Goal: Task Accomplishment & Management: Use online tool/utility

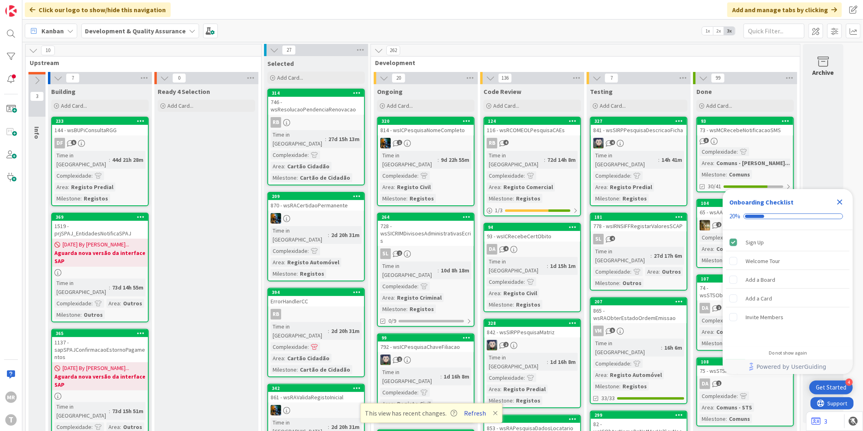
click at [477, 411] on button "Refresh" at bounding box center [476, 413] width 28 height 11
click at [840, 202] on icon "Close Checklist" at bounding box center [840, 202] width 5 height 5
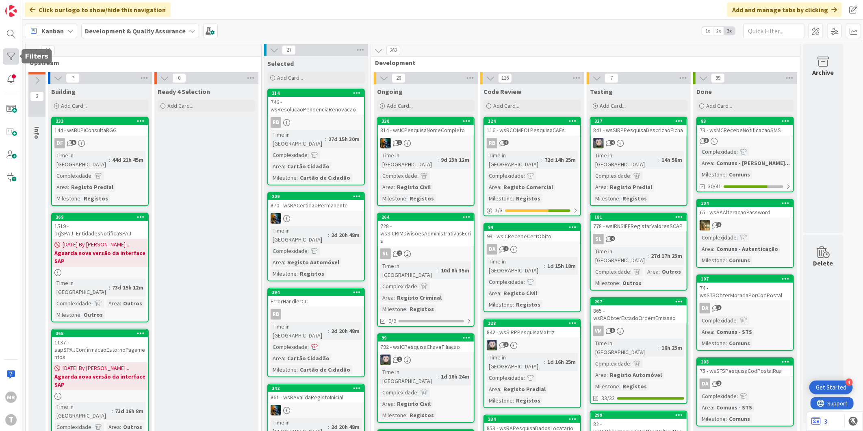
click at [18, 58] on div at bounding box center [11, 56] width 16 height 16
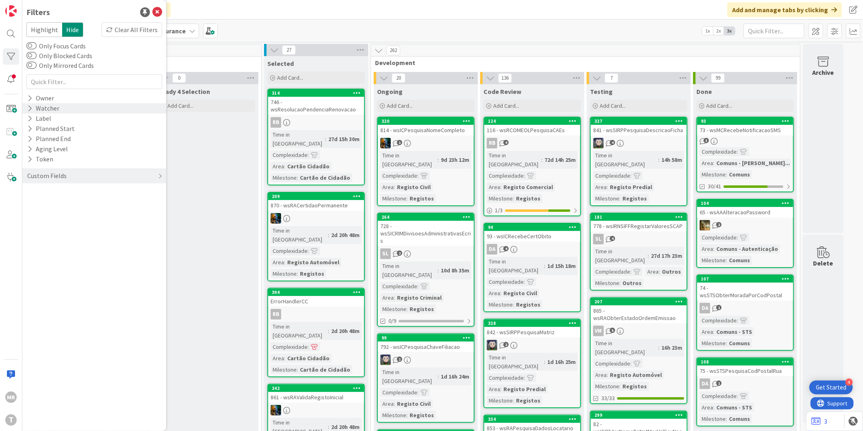
click at [26, 112] on div "Watcher" at bounding box center [43, 108] width 34 height 10
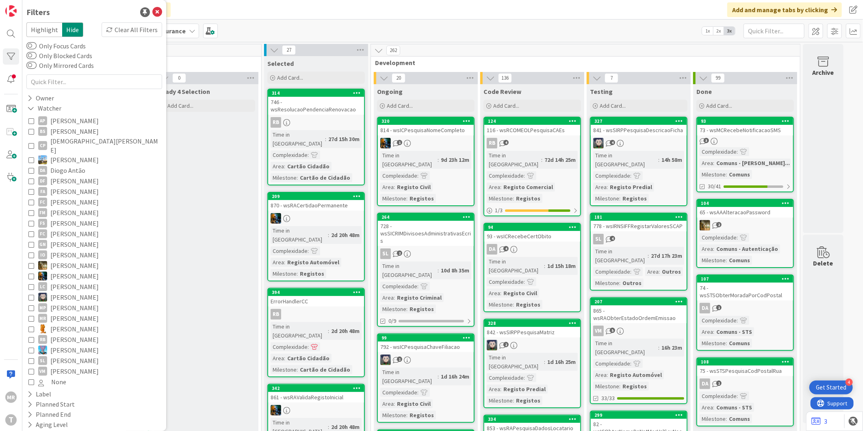
click at [78, 197] on span "[PERSON_NAME]" at bounding box center [74, 202] width 48 height 11
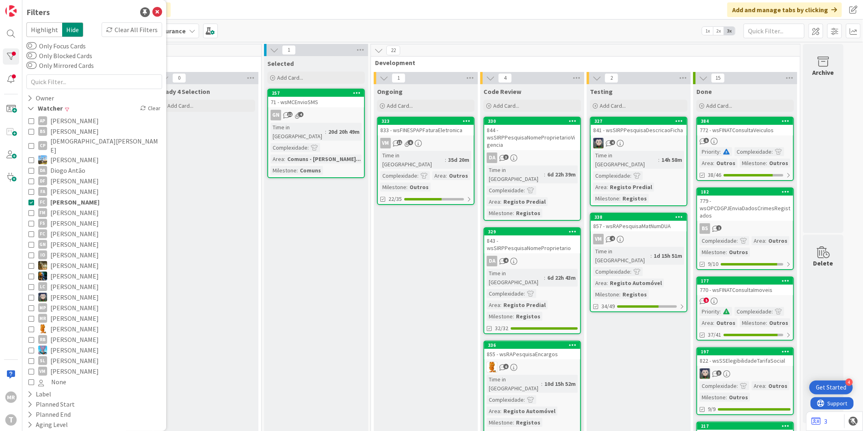
click at [67, 207] on span "[PERSON_NAME]" at bounding box center [74, 212] width 48 height 11
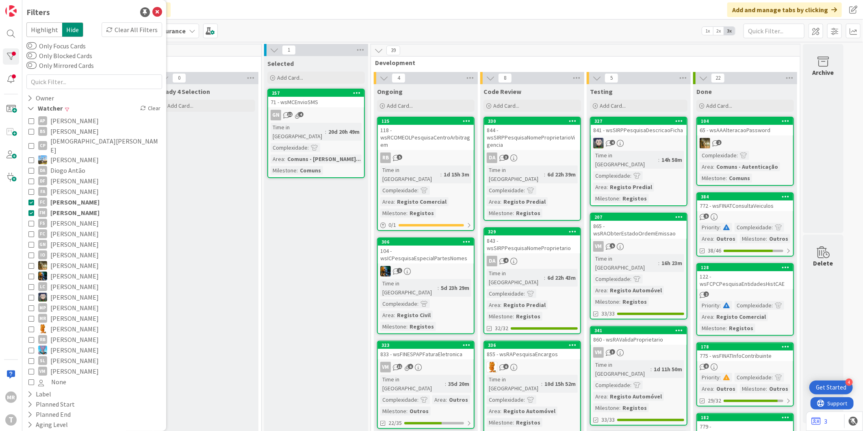
click at [71, 197] on span "[PERSON_NAME]" at bounding box center [74, 202] width 49 height 11
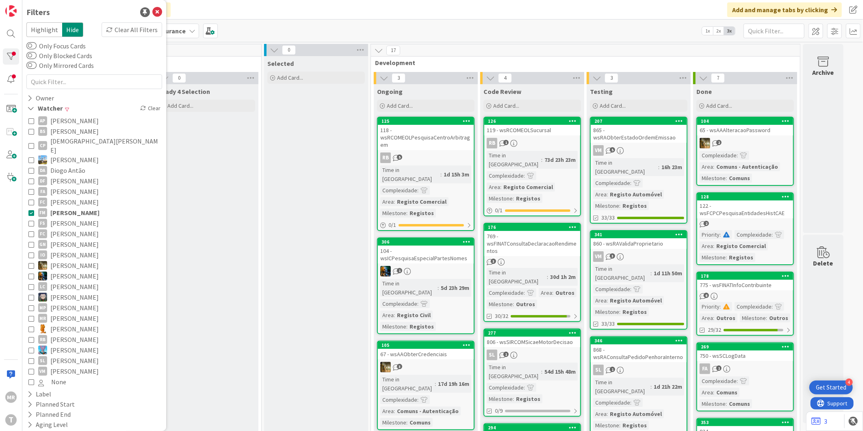
click at [76, 186] on span "[PERSON_NAME]" at bounding box center [74, 191] width 48 height 11
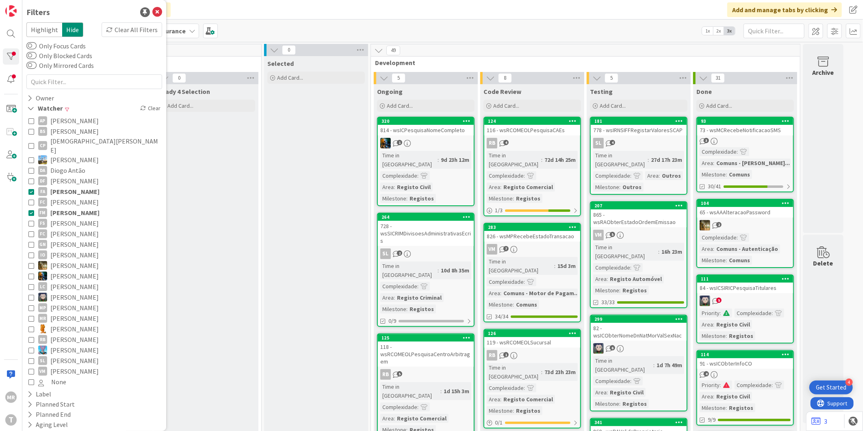
click at [76, 207] on span "[PERSON_NAME]" at bounding box center [74, 212] width 49 height 11
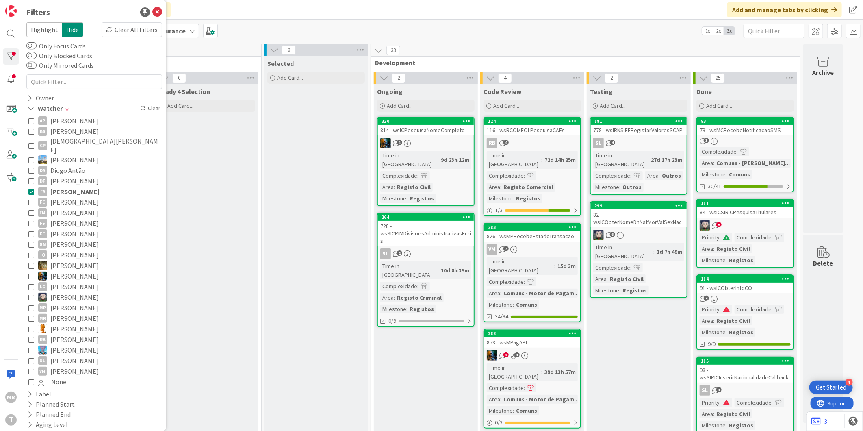
click at [86, 186] on span "[PERSON_NAME]" at bounding box center [74, 191] width 49 height 11
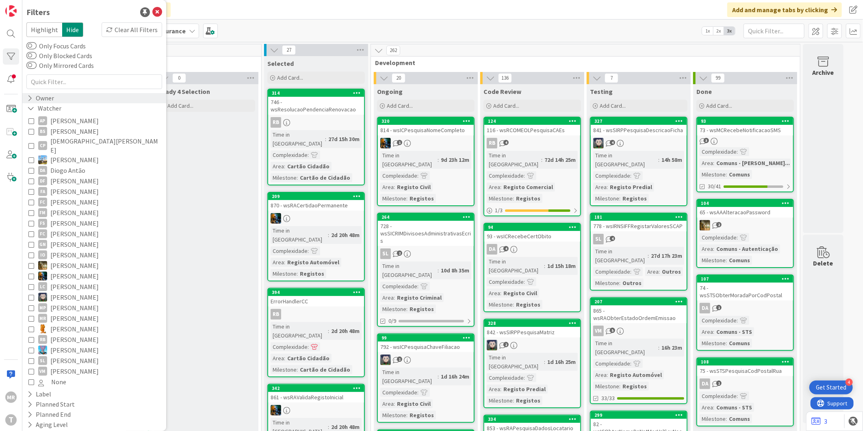
click at [32, 100] on icon at bounding box center [29, 98] width 5 height 7
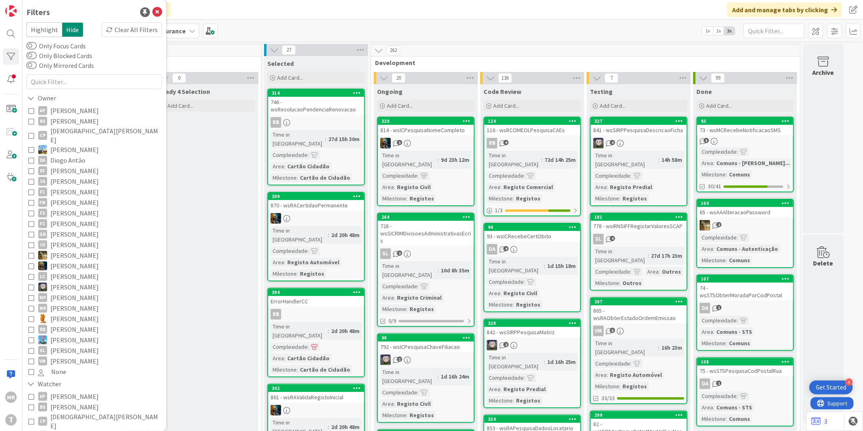
click at [57, 155] on span "Diogo Antão" at bounding box center [67, 160] width 35 height 11
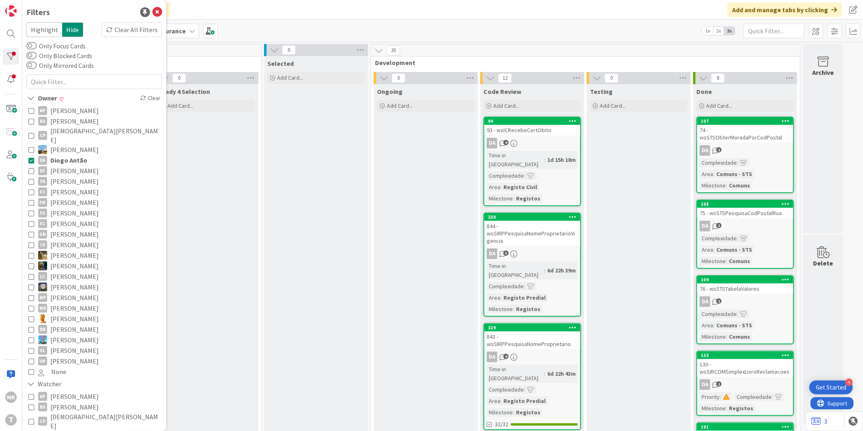
click at [57, 155] on span "Diogo Antão" at bounding box center [68, 160] width 37 height 11
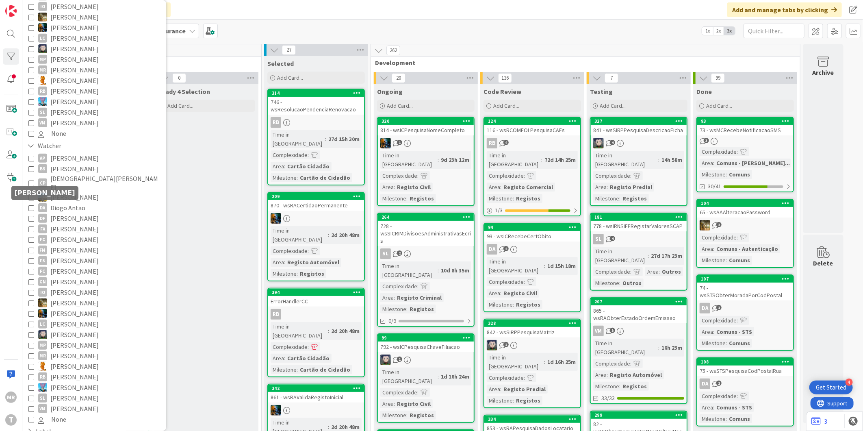
scroll to position [299, 0]
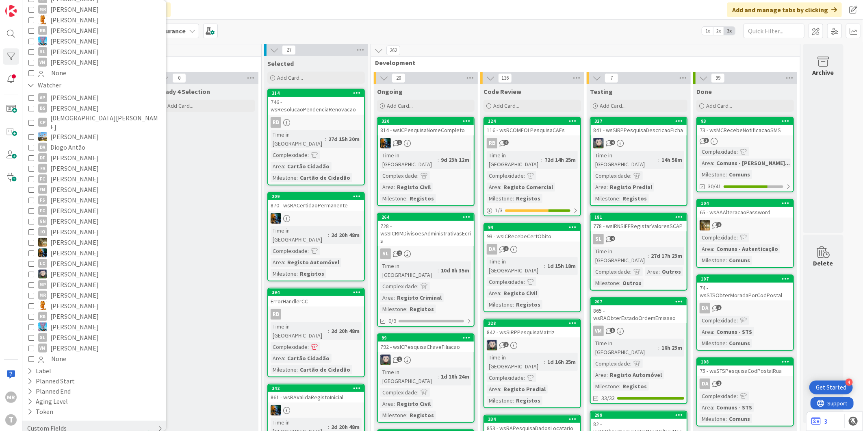
click at [27, 423] on div "Custom Fields" at bounding box center [46, 428] width 41 height 10
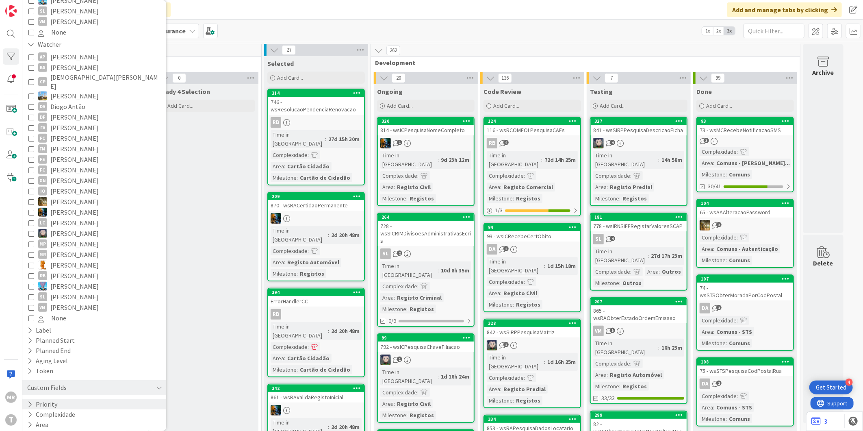
click at [31, 401] on icon at bounding box center [29, 404] width 5 height 7
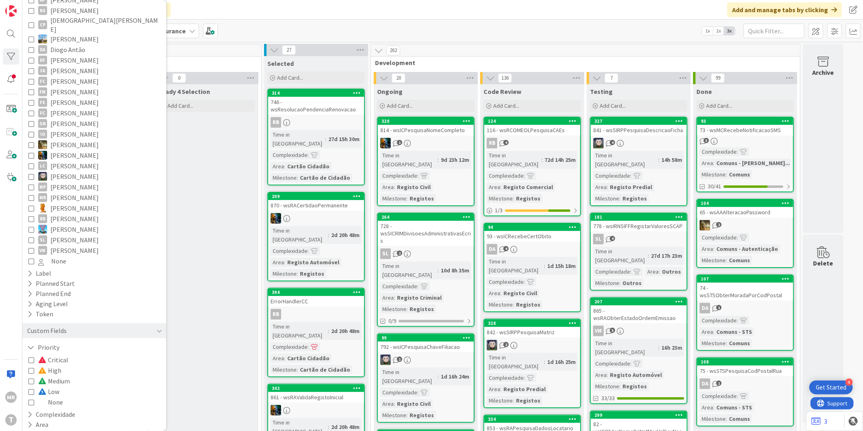
click at [64, 354] on span "Critical" at bounding box center [53, 359] width 30 height 11
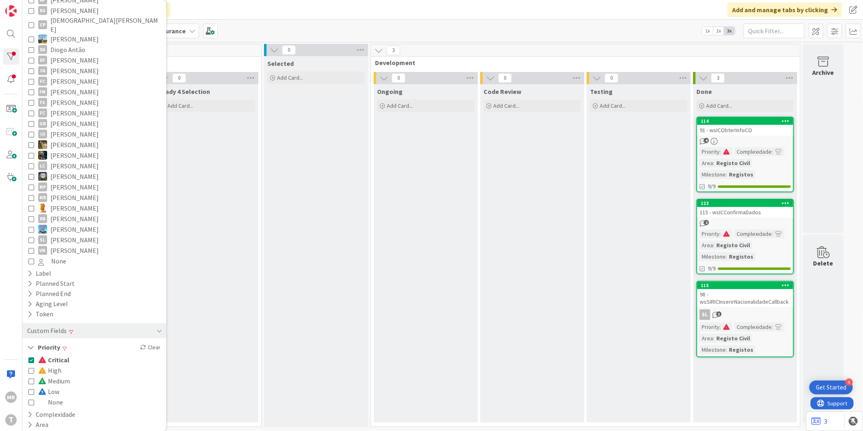
click at [64, 354] on span "Critical" at bounding box center [53, 359] width 31 height 11
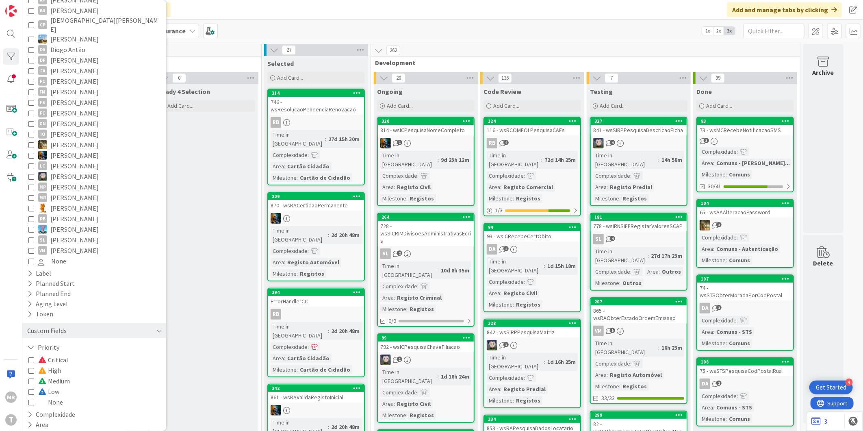
click at [53, 365] on span "High" at bounding box center [49, 370] width 23 height 11
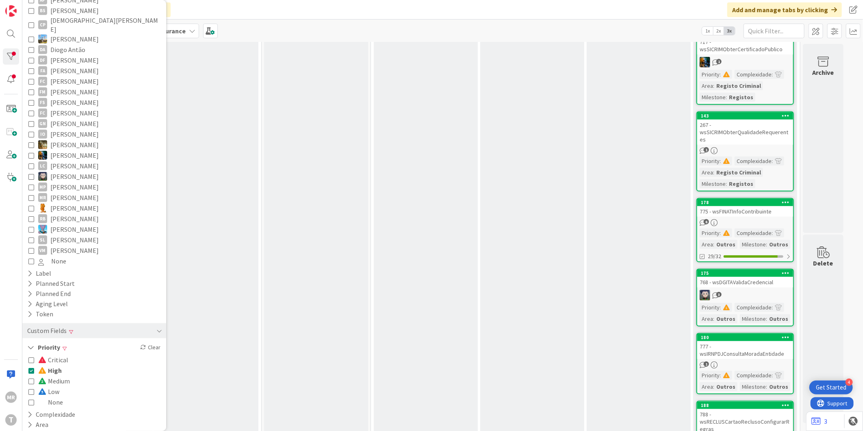
scroll to position [447, 0]
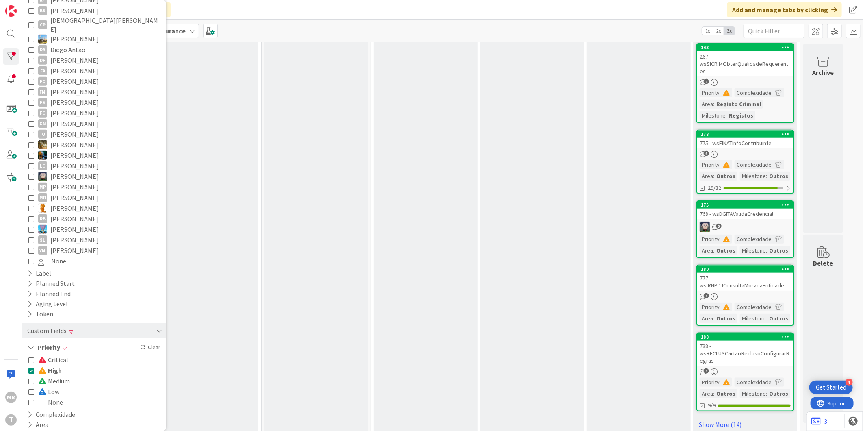
drag, startPoint x: 57, startPoint y: 372, endPoint x: 59, endPoint y: 368, distance: 4.8
click at [57, 386] on span "Low" at bounding box center [48, 391] width 21 height 11
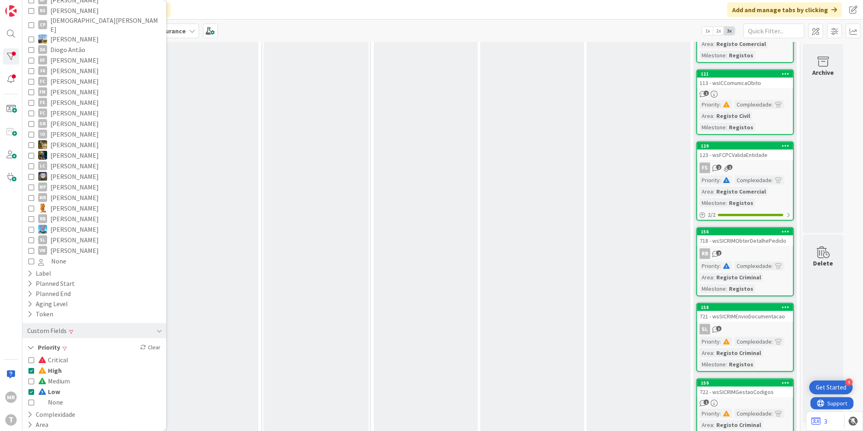
click at [59, 365] on span "High" at bounding box center [50, 370] width 24 height 11
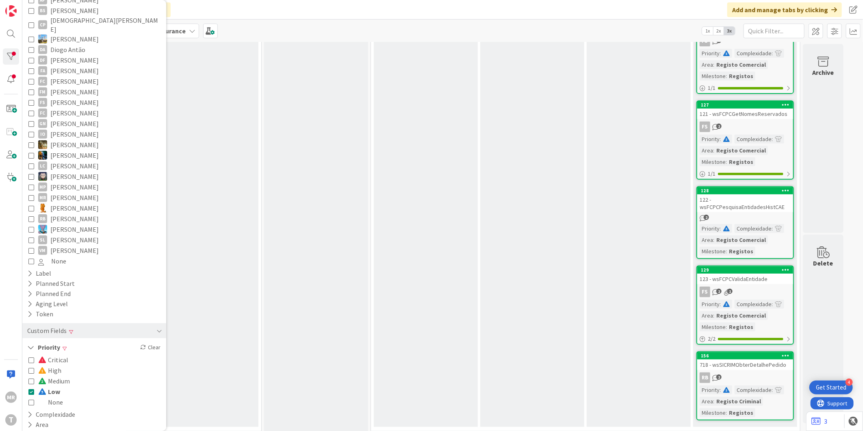
scroll to position [0, 0]
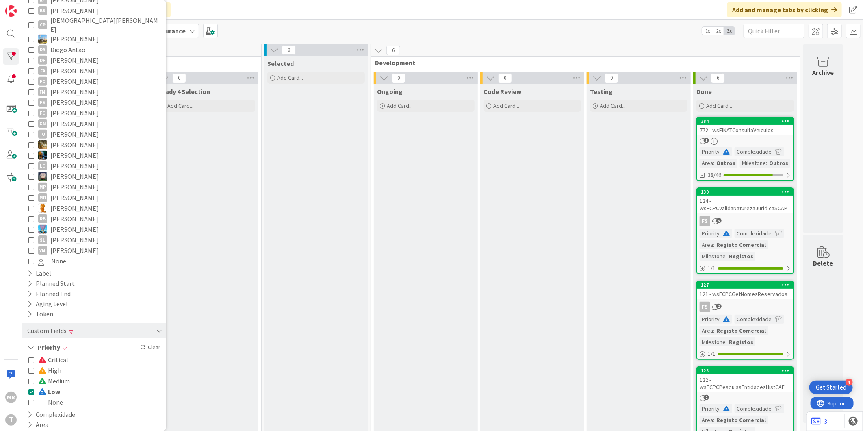
click at [59, 375] on span "Medium" at bounding box center [54, 380] width 32 height 11
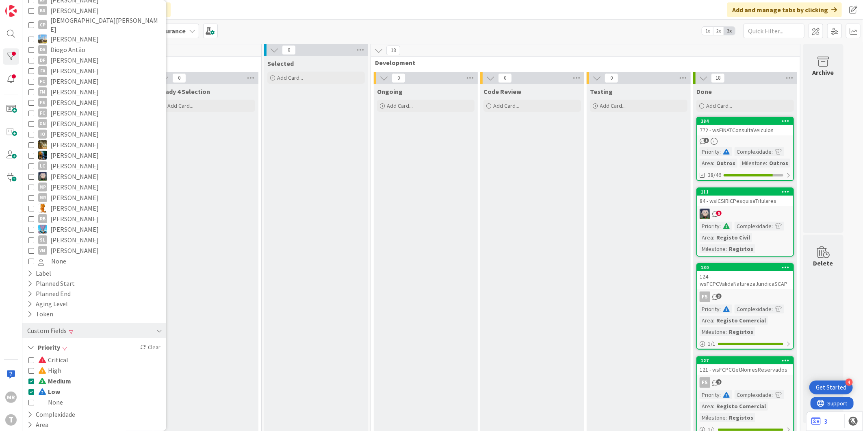
click at [54, 386] on span "Low" at bounding box center [49, 391] width 22 height 11
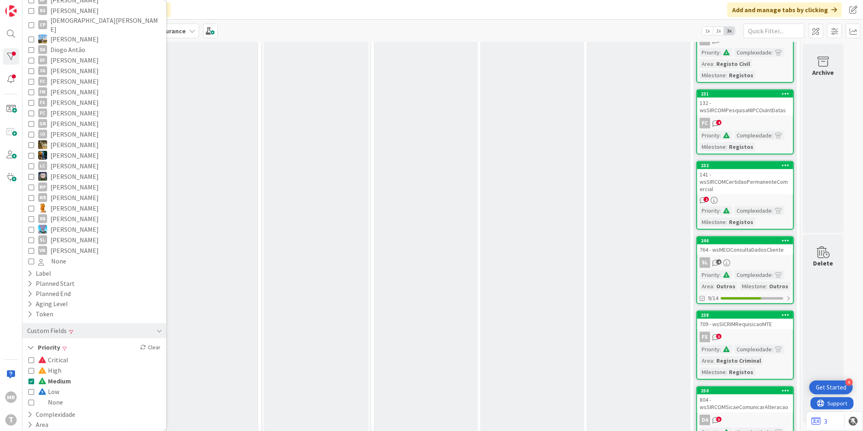
scroll to position [443, 0]
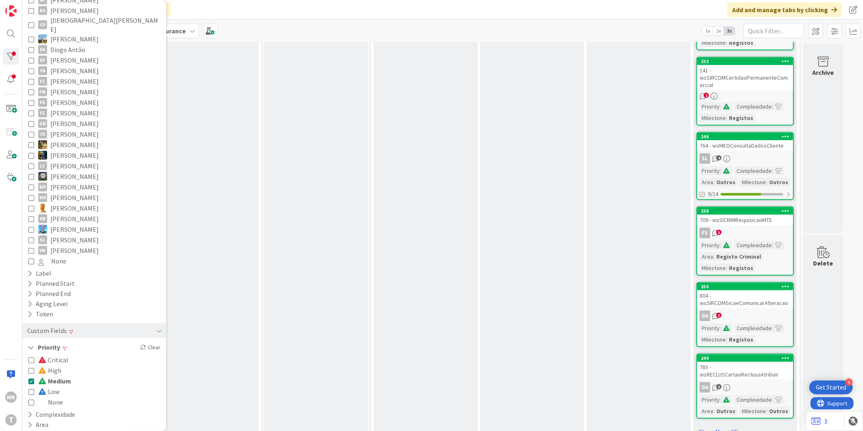
click at [39, 378] on span at bounding box center [43, 381] width 10 height 7
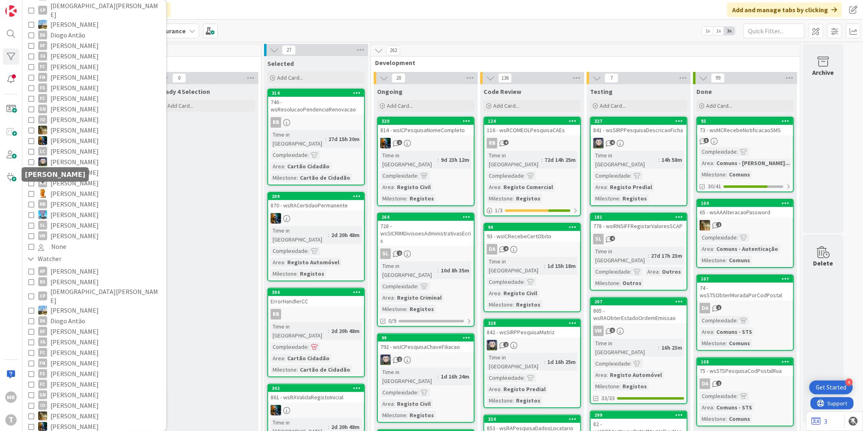
scroll to position [0, 0]
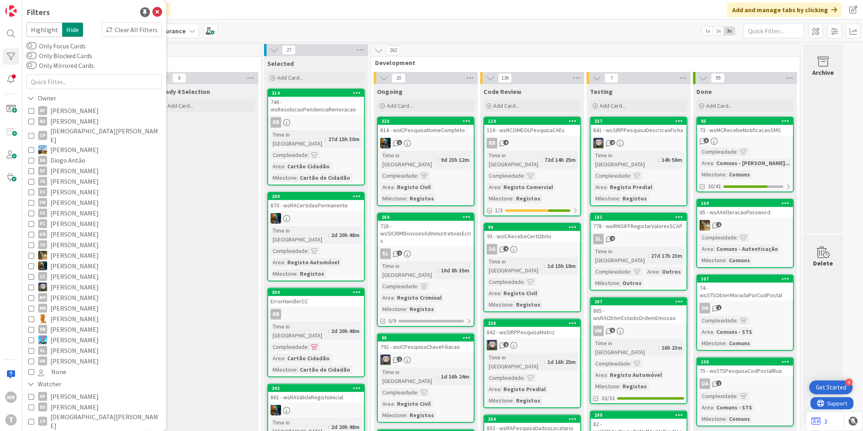
click at [68, 109] on span "[PERSON_NAME]" at bounding box center [74, 110] width 48 height 11
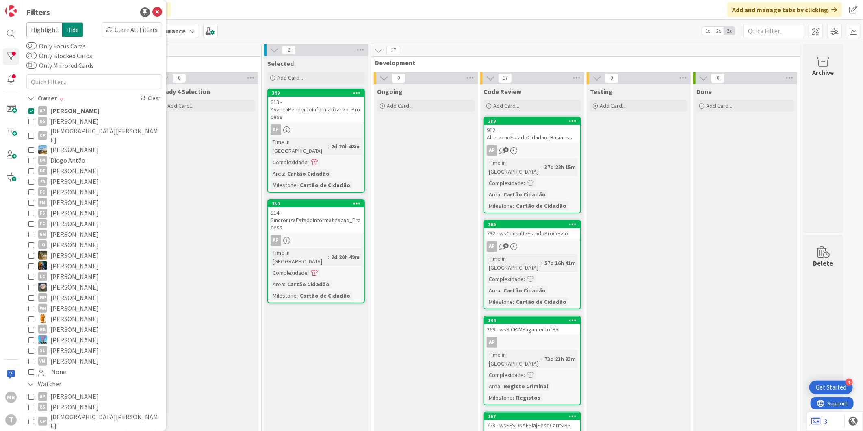
click at [69, 119] on span "[PERSON_NAME]" at bounding box center [74, 121] width 48 height 11
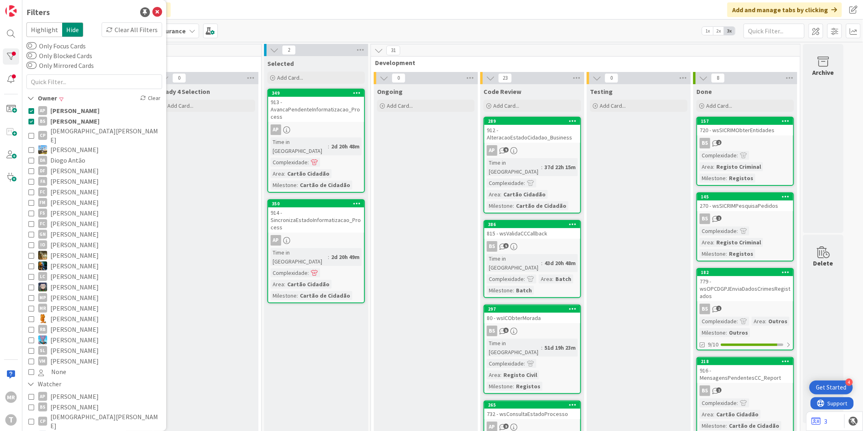
click at [71, 113] on span "[PERSON_NAME]" at bounding box center [74, 110] width 49 height 11
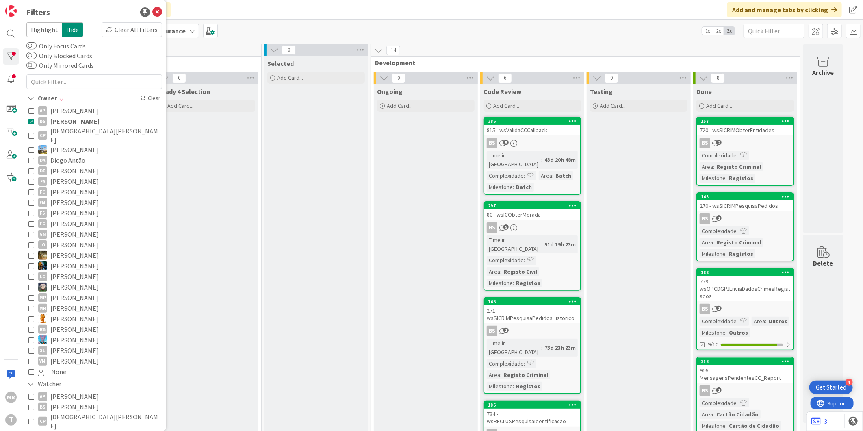
click at [70, 119] on span "[PERSON_NAME]" at bounding box center [74, 121] width 49 height 11
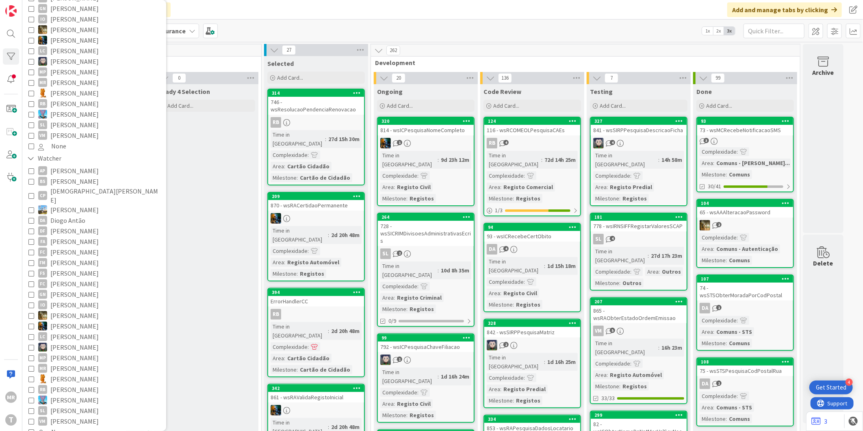
scroll to position [396, 0]
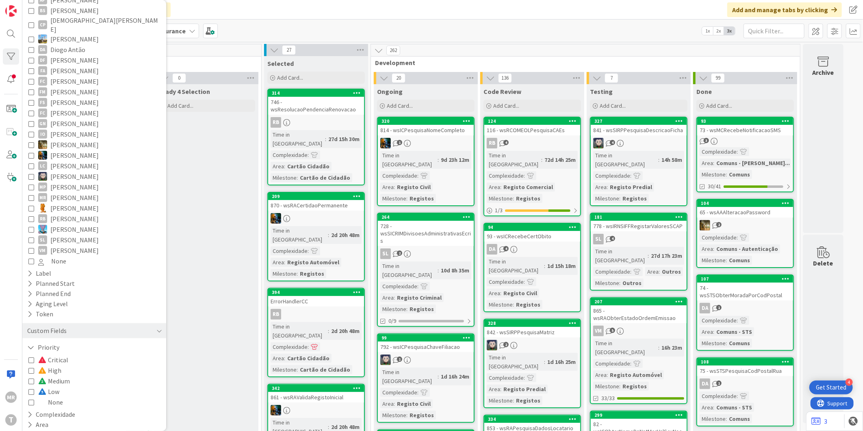
click at [48, 386] on span "Low" at bounding box center [48, 391] width 21 height 11
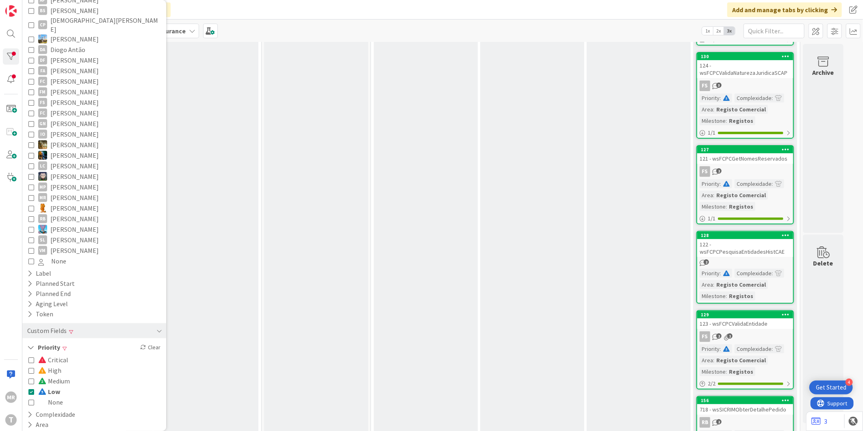
scroll to position [180, 0]
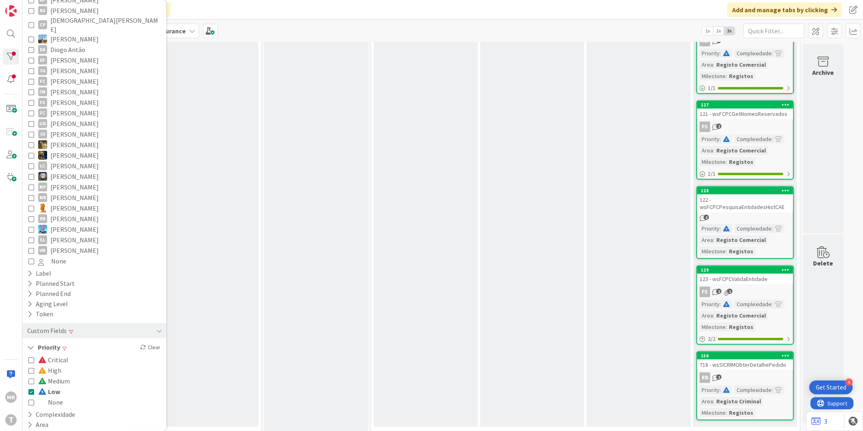
drag, startPoint x: 50, startPoint y: 354, endPoint x: 50, endPoint y: 360, distance: 5.3
click at [50, 365] on span "High" at bounding box center [49, 370] width 23 height 11
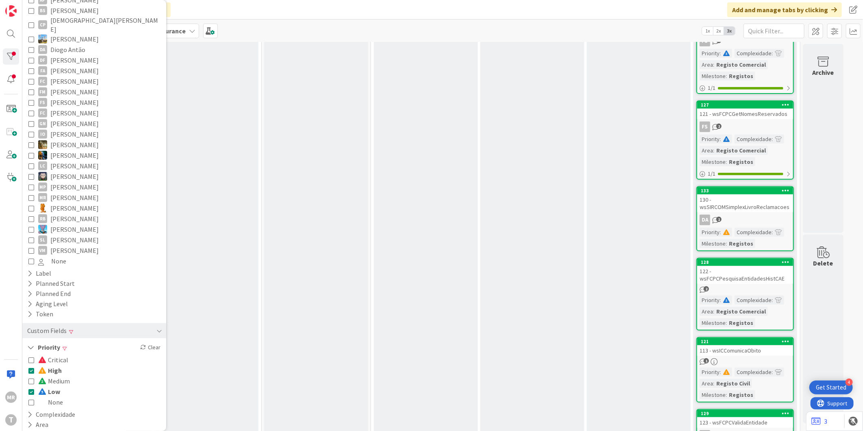
click at [55, 397] on span "None" at bounding box center [50, 402] width 25 height 11
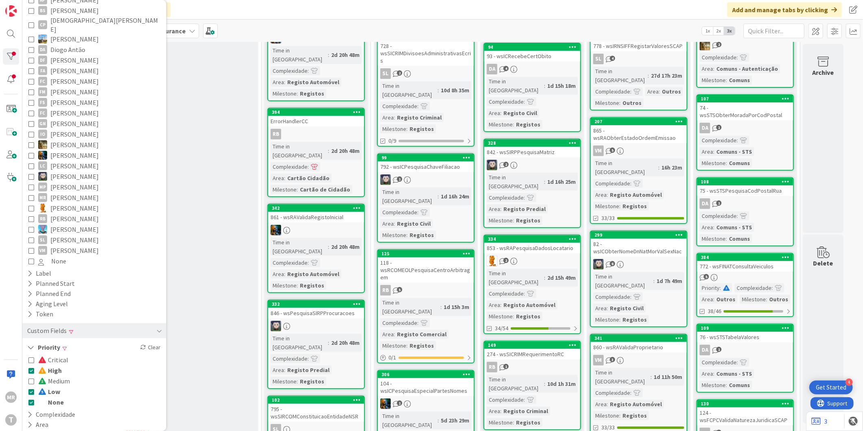
click at [54, 386] on span "Low" at bounding box center [49, 391] width 22 height 11
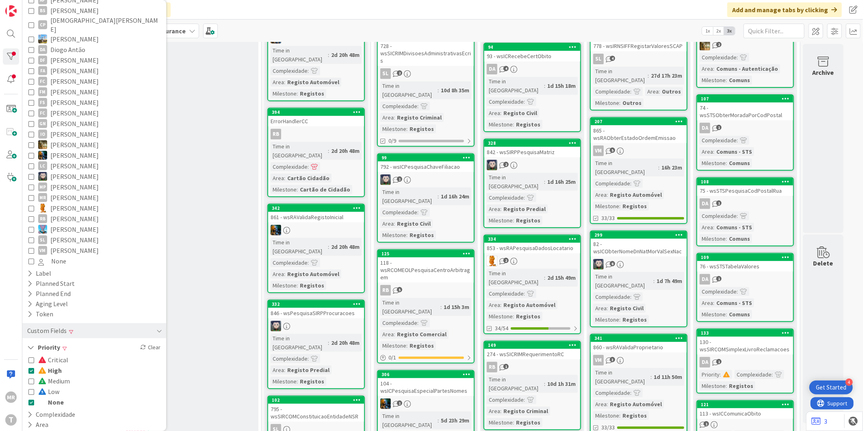
click at [54, 397] on span "None" at bounding box center [51, 402] width 26 height 11
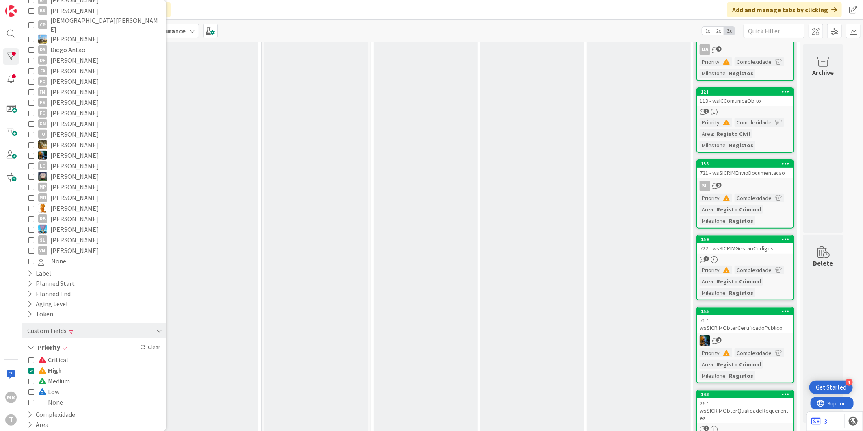
scroll to position [0, 0]
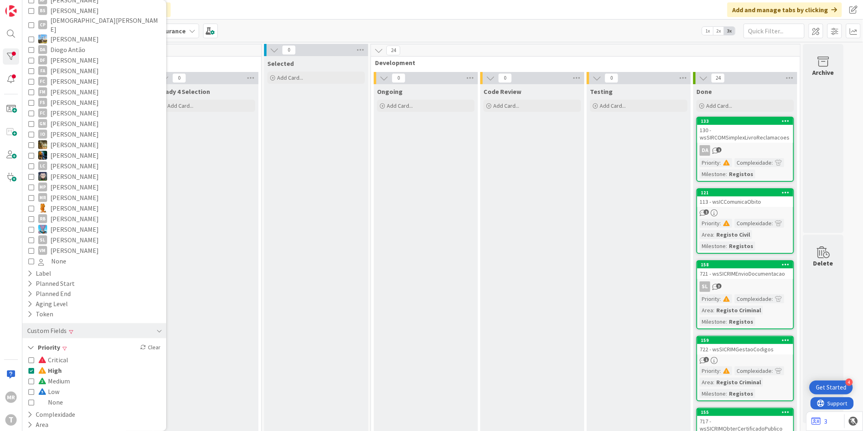
drag, startPoint x: 50, startPoint y: 354, endPoint x: 77, endPoint y: 354, distance: 27.2
click at [50, 365] on span "High" at bounding box center [50, 370] width 24 height 11
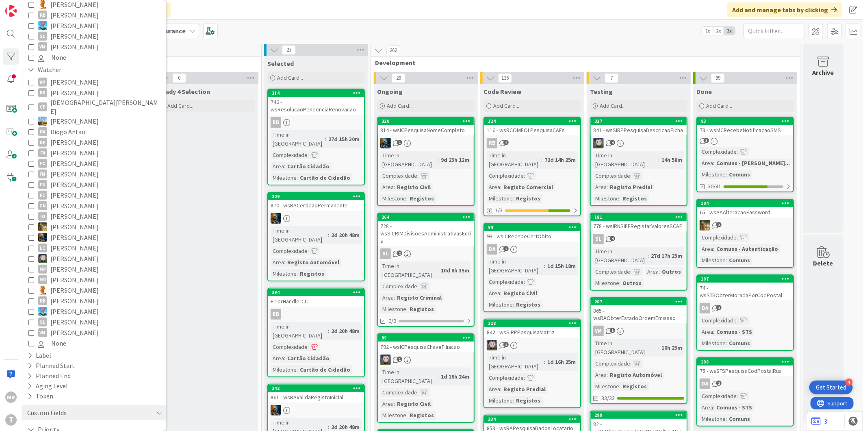
scroll to position [306, 0]
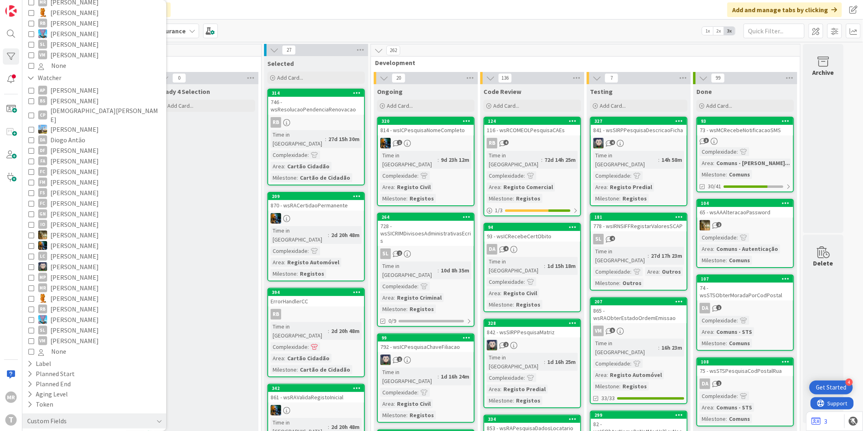
click at [92, 166] on button "FC [PERSON_NAME]" at bounding box center [94, 171] width 132 height 11
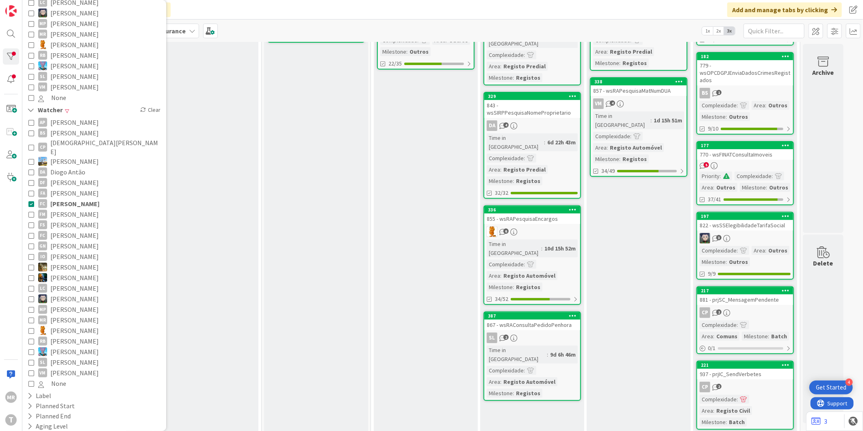
scroll to position [261, 0]
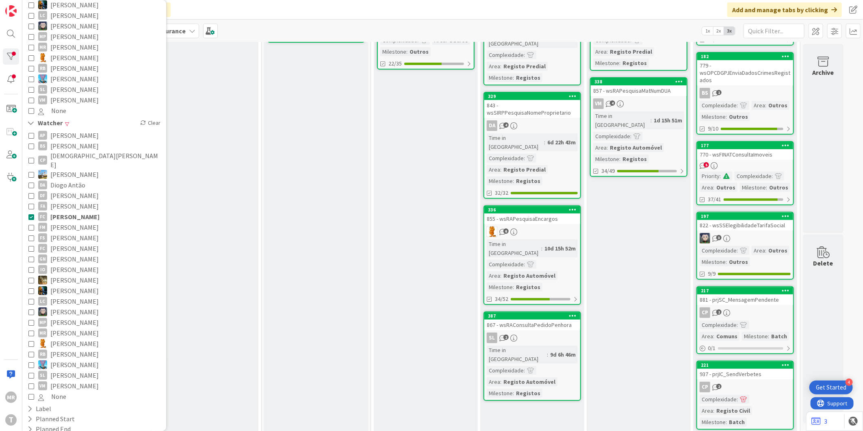
click at [72, 222] on span "[PERSON_NAME]" at bounding box center [74, 227] width 48 height 11
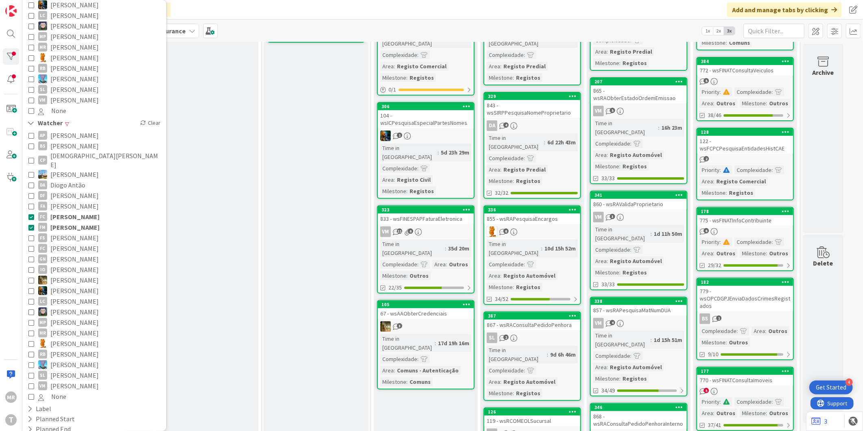
click at [72, 211] on span "[PERSON_NAME]" at bounding box center [74, 216] width 49 height 11
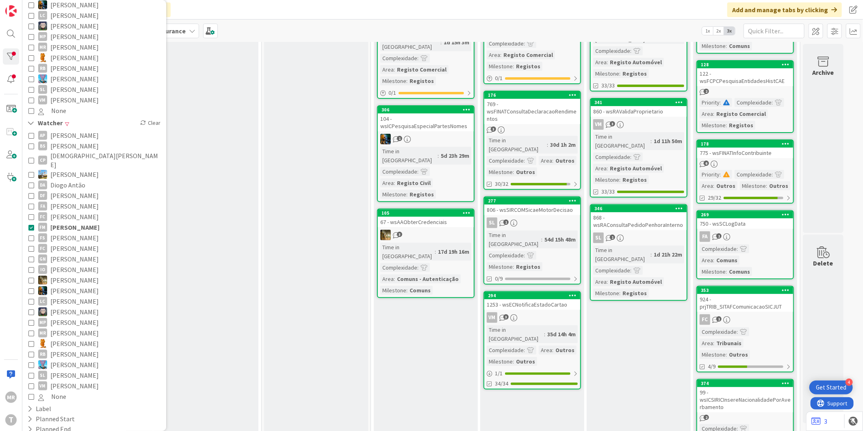
scroll to position [135, 0]
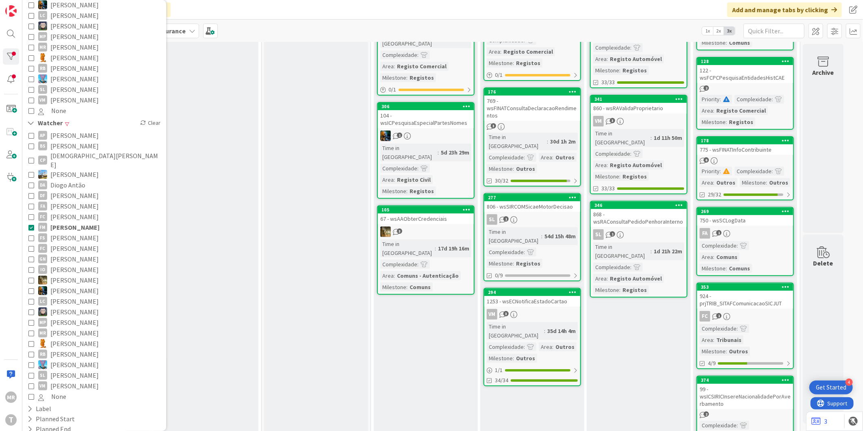
click at [71, 222] on span "[PERSON_NAME]" at bounding box center [74, 227] width 49 height 11
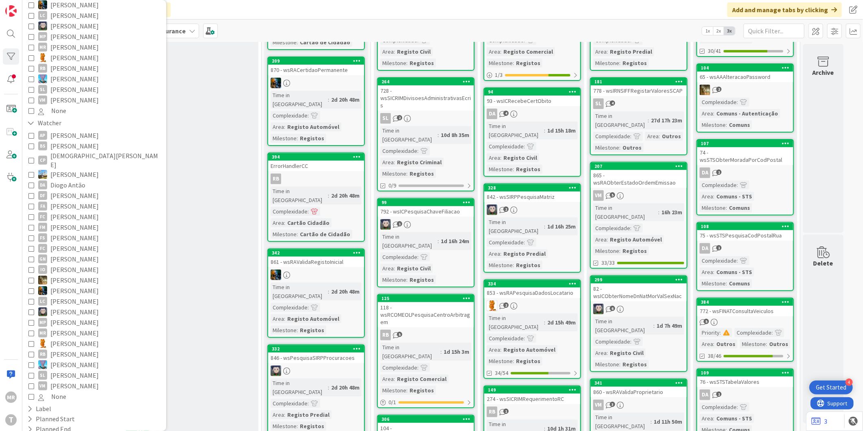
scroll to position [80, 0]
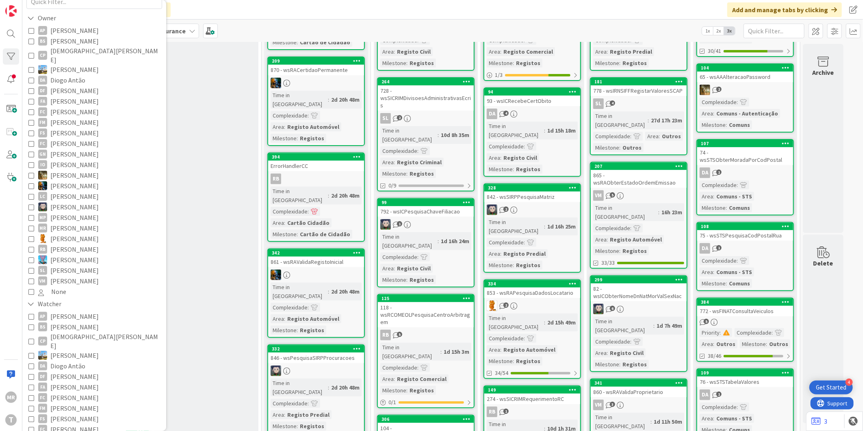
click at [89, 149] on span "[PERSON_NAME]" at bounding box center [74, 154] width 48 height 11
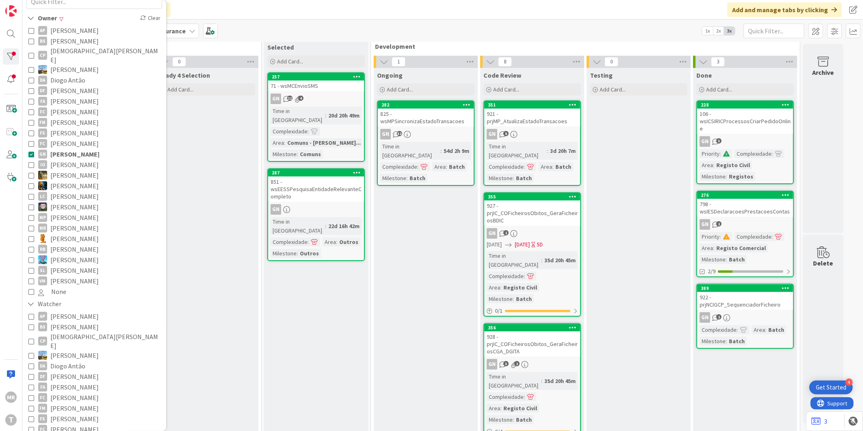
scroll to position [0, 0]
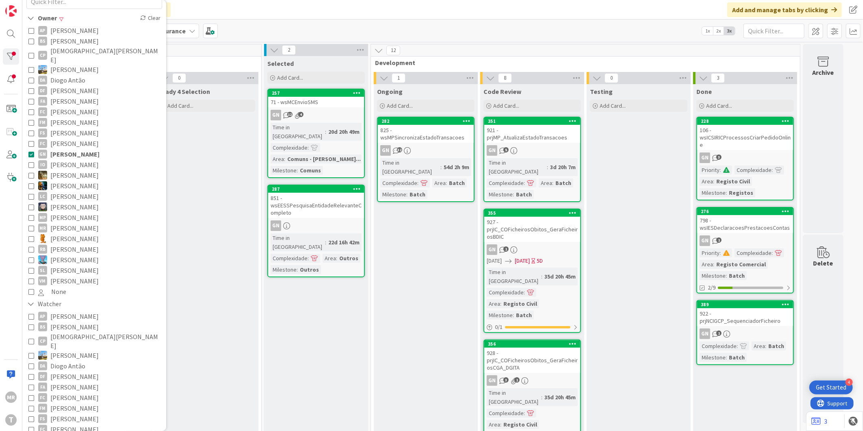
click at [68, 202] on span "[PERSON_NAME]" at bounding box center [74, 207] width 48 height 11
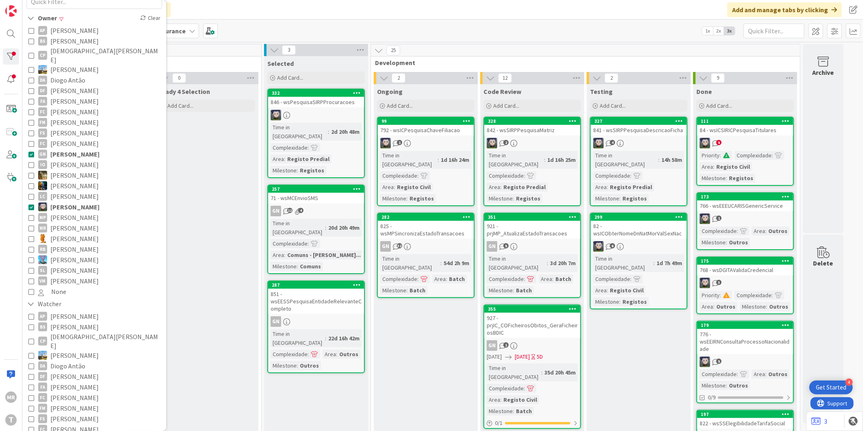
click at [86, 149] on span "[PERSON_NAME]" at bounding box center [74, 154] width 49 height 11
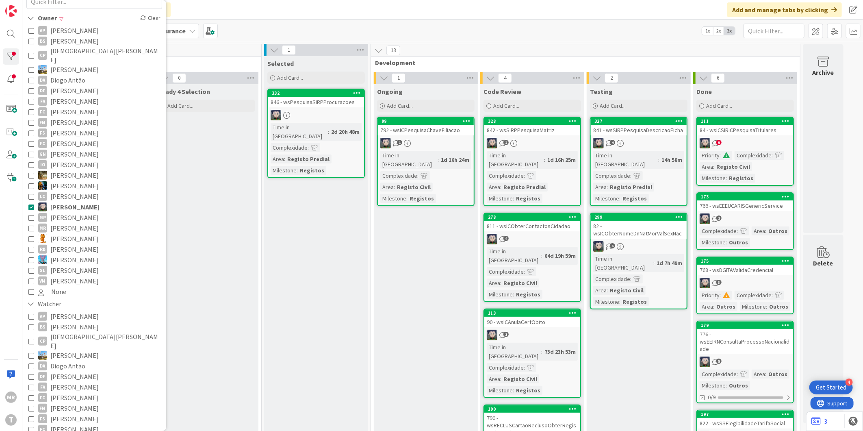
click at [74, 233] on span "[PERSON_NAME]" at bounding box center [74, 238] width 48 height 11
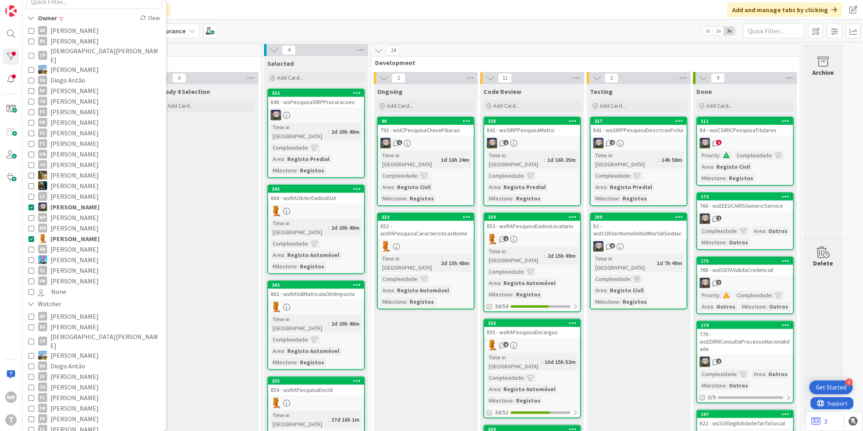
click at [76, 202] on span "[PERSON_NAME]" at bounding box center [74, 207] width 49 height 11
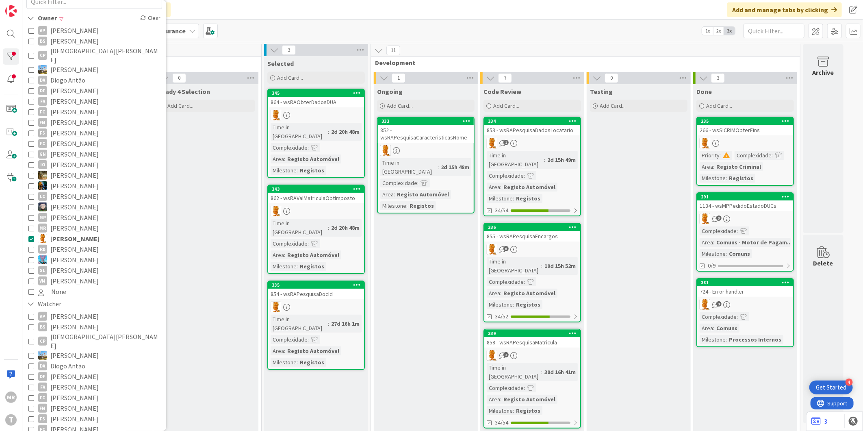
click at [76, 234] on span "[PERSON_NAME]" at bounding box center [74, 238] width 49 height 11
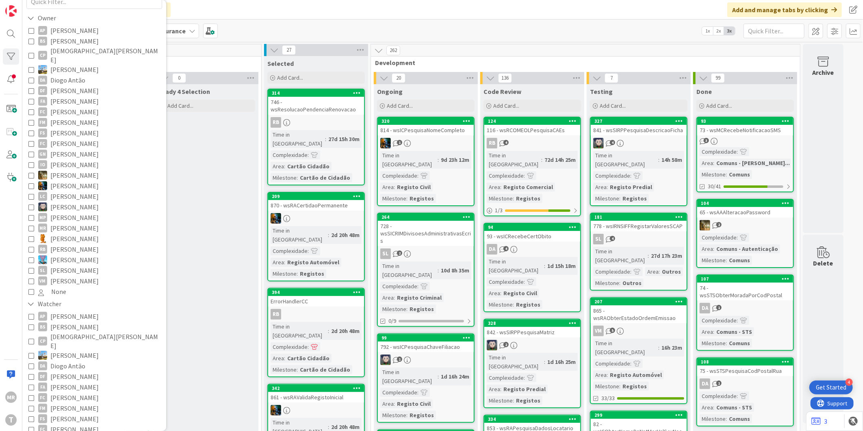
click at [73, 244] on span "[PERSON_NAME]" at bounding box center [74, 249] width 48 height 11
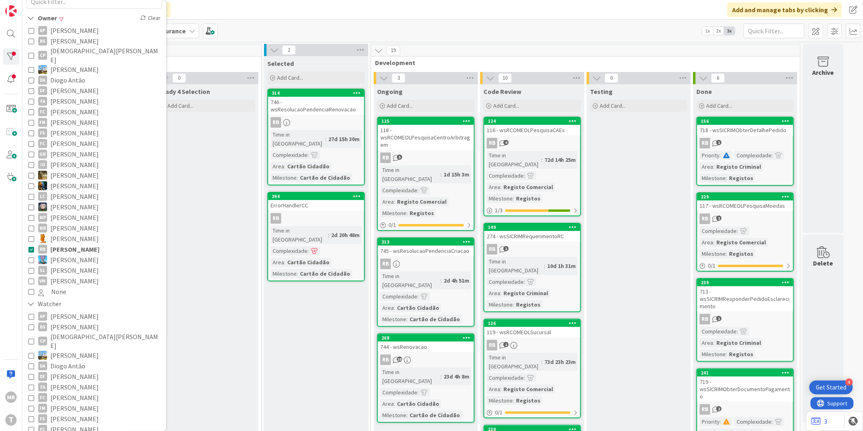
click at [83, 245] on span "[PERSON_NAME]" at bounding box center [74, 249] width 49 height 11
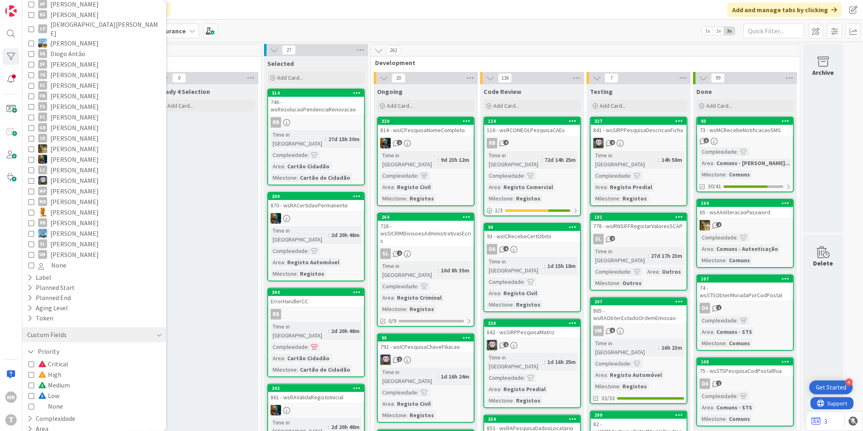
scroll to position [396, 0]
click at [52, 365] on span "High" at bounding box center [49, 370] width 23 height 11
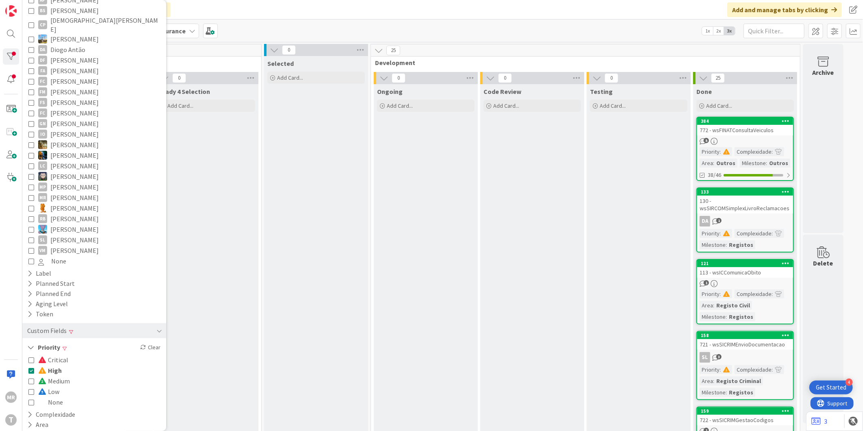
click at [90, 234] on span "[PERSON_NAME]" at bounding box center [74, 239] width 48 height 11
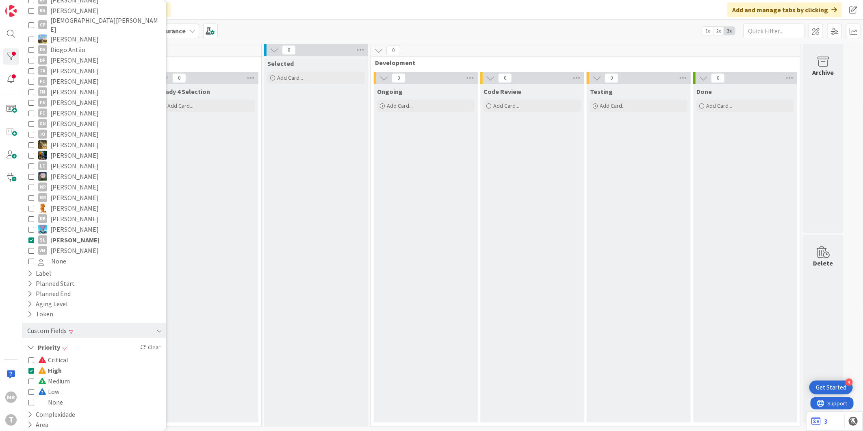
click at [56, 365] on span "High" at bounding box center [50, 370] width 24 height 11
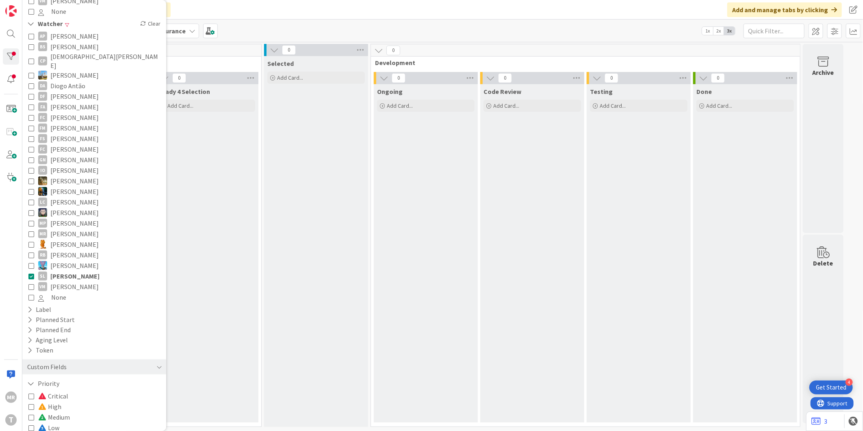
scroll to position [261, 0]
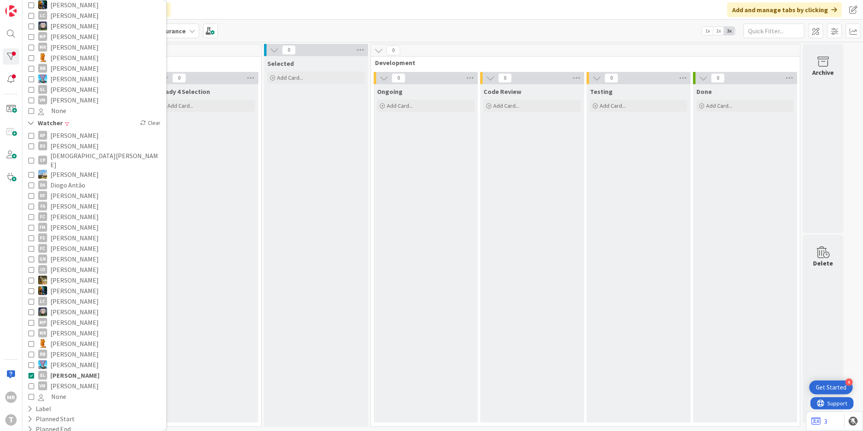
click at [79, 370] on span "[PERSON_NAME]" at bounding box center [74, 375] width 49 height 11
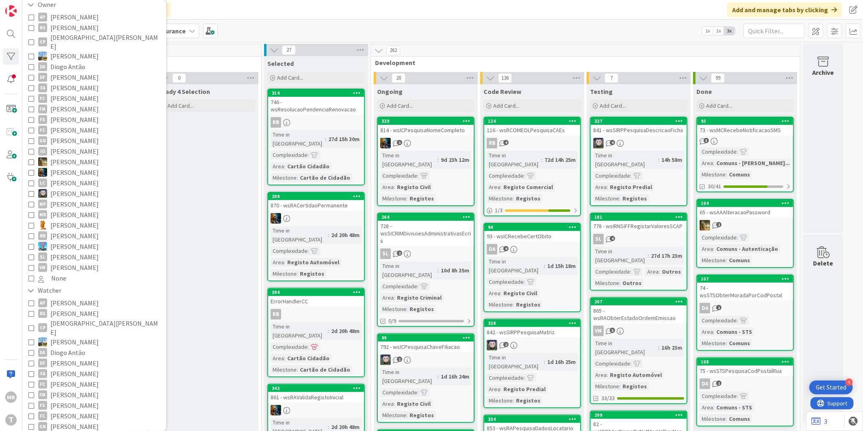
scroll to position [80, 0]
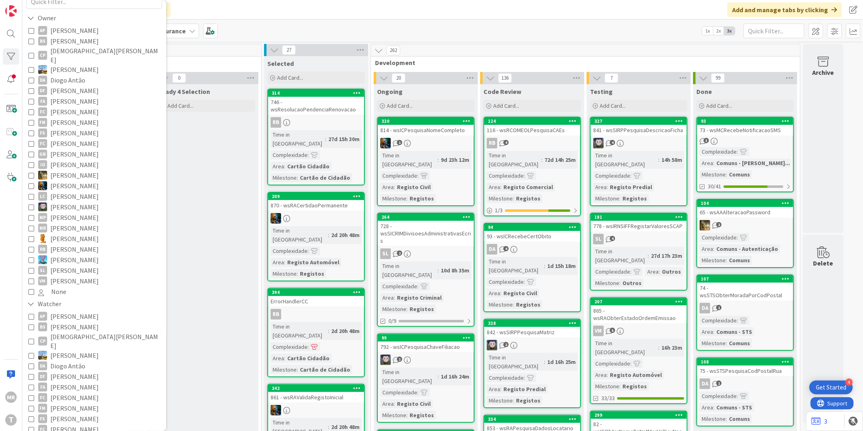
click at [71, 265] on span "[PERSON_NAME]" at bounding box center [74, 270] width 48 height 11
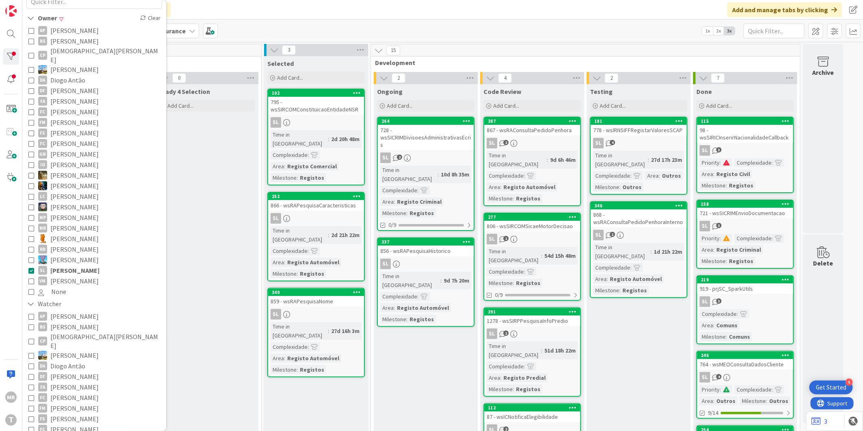
click at [88, 265] on span "[PERSON_NAME]" at bounding box center [74, 270] width 49 height 11
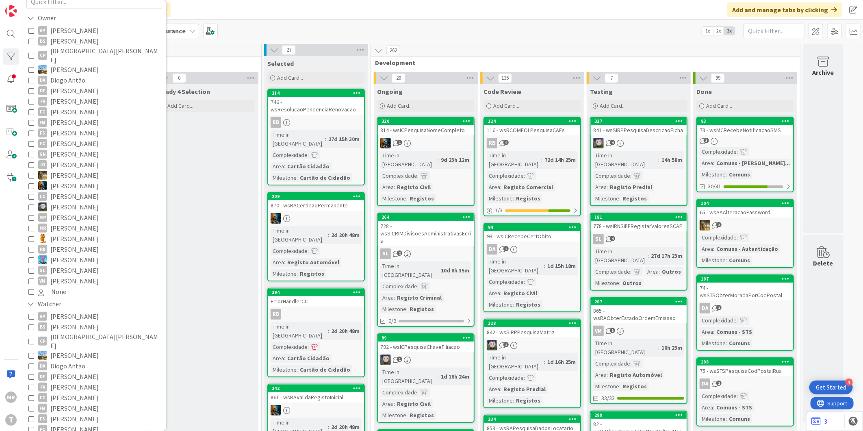
click at [80, 276] on span "[PERSON_NAME]" at bounding box center [74, 281] width 48 height 11
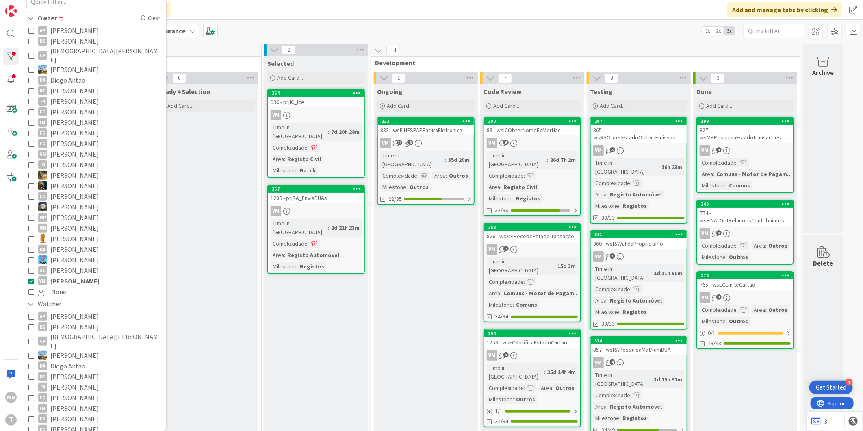
click at [59, 276] on span "[PERSON_NAME]" at bounding box center [74, 281] width 49 height 11
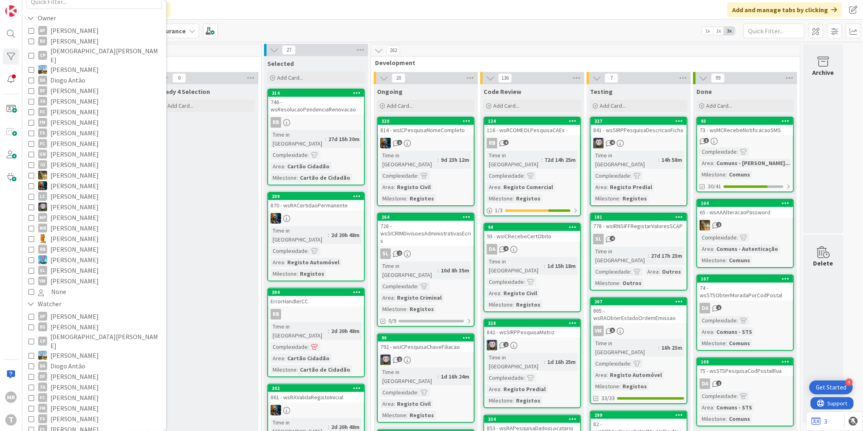
click at [66, 202] on span "[PERSON_NAME]" at bounding box center [74, 207] width 48 height 11
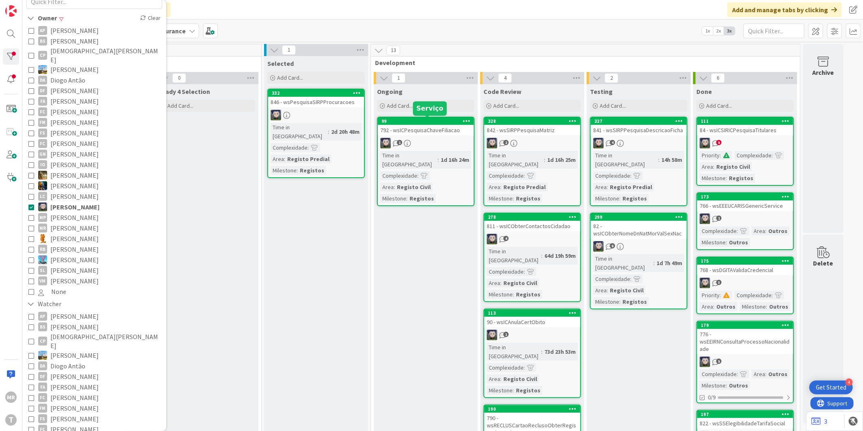
click at [412, 123] on div "99" at bounding box center [428, 121] width 92 height 6
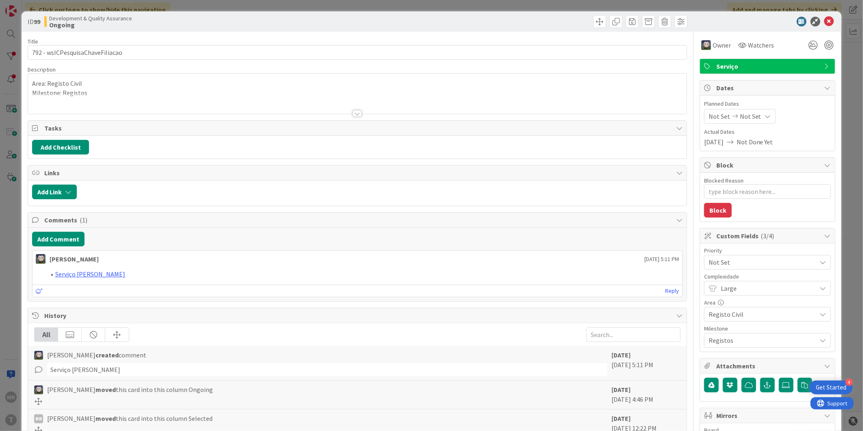
click at [721, 269] on div "Large" at bounding box center [767, 262] width 127 height 15
click at [721, 363] on link "Extra Large" at bounding box center [767, 366] width 125 height 15
type textarea "x"
click at [825, 21] on icon at bounding box center [830, 22] width 10 height 10
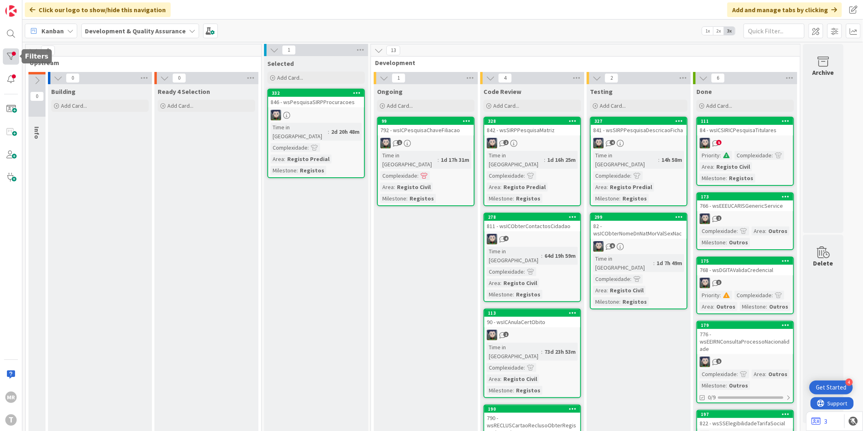
click at [11, 58] on div at bounding box center [11, 56] width 16 height 16
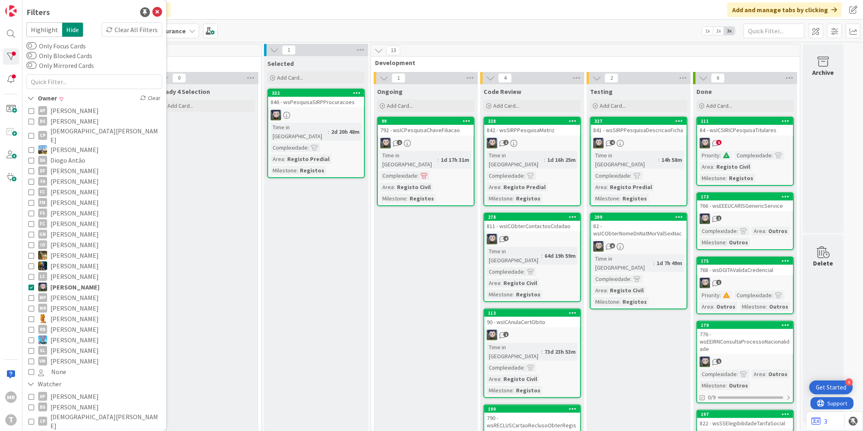
click at [64, 282] on span "[PERSON_NAME]" at bounding box center [74, 287] width 49 height 11
